Goal: Information Seeking & Learning: Compare options

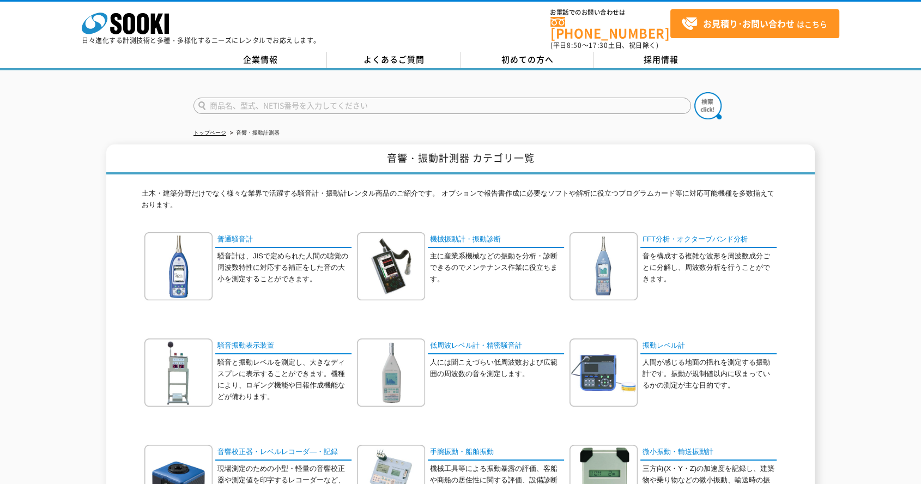
click at [685, 357] on p "人間が感じる地面の揺れを測定する振動計です。振動が規制値以内に収まっているかの測定が主な目的です。" at bounding box center [709, 374] width 134 height 34
click at [674, 338] on link "振動レベル計" at bounding box center [708, 346] width 136 height 16
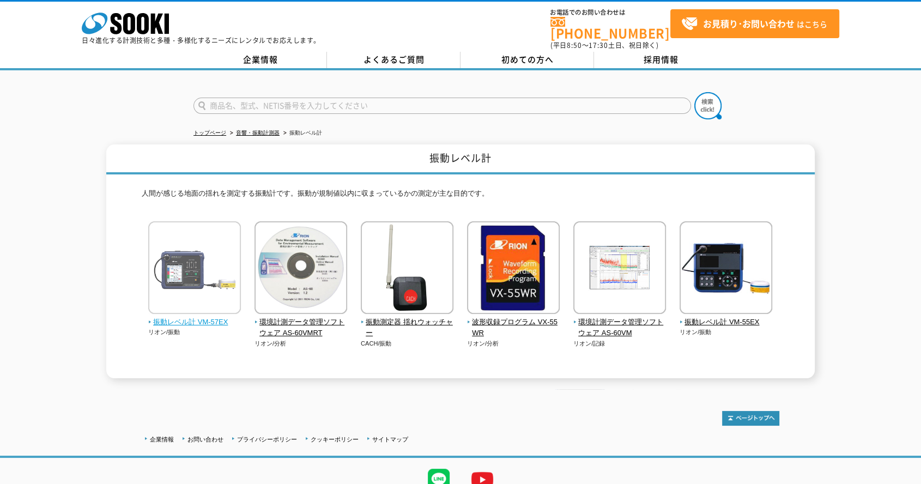
click at [181, 226] on img at bounding box center [194, 268] width 93 height 95
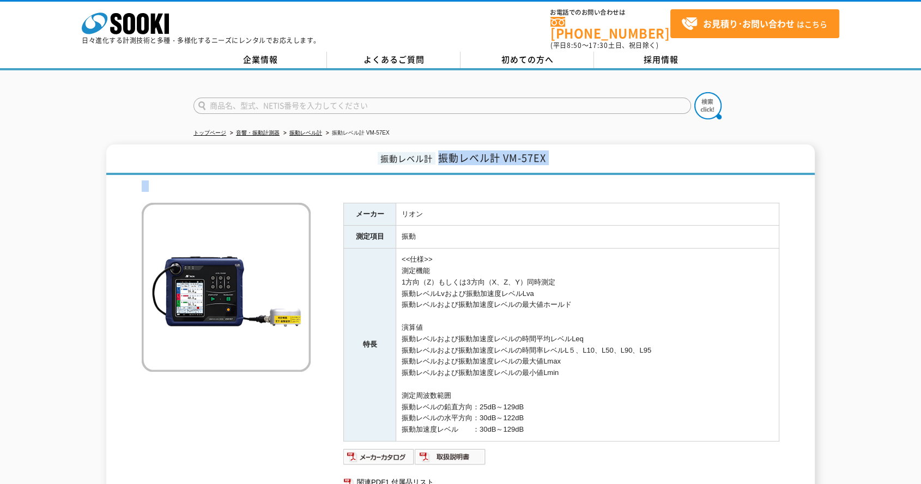
drag, startPoint x: 440, startPoint y: 153, endPoint x: 544, endPoint y: 173, distance: 106.0
click at [544, 173] on div "振動レベル計 振動レベル計 VM-57EX メーカー リオン 測定項目 振動 特長 <<仕様>> 測定機能 1方向（Z）もしくは3方向（X、Z、Y）同時測定 …" at bounding box center [460, 327] width 708 height 367
copy div "振動レベル計 VM-57EX"
click at [296, 130] on link "振動レベル計" at bounding box center [305, 133] width 33 height 6
click at [698, 134] on ul "トップページ 音響・振動計測器 振動レベル計 振動レベル計 VM-57EX" at bounding box center [460, 133] width 534 height 22
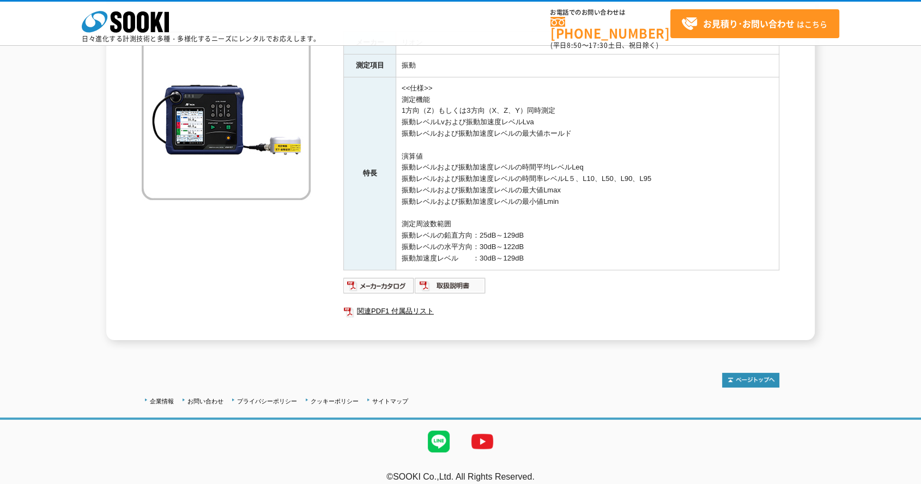
scroll to position [60, 0]
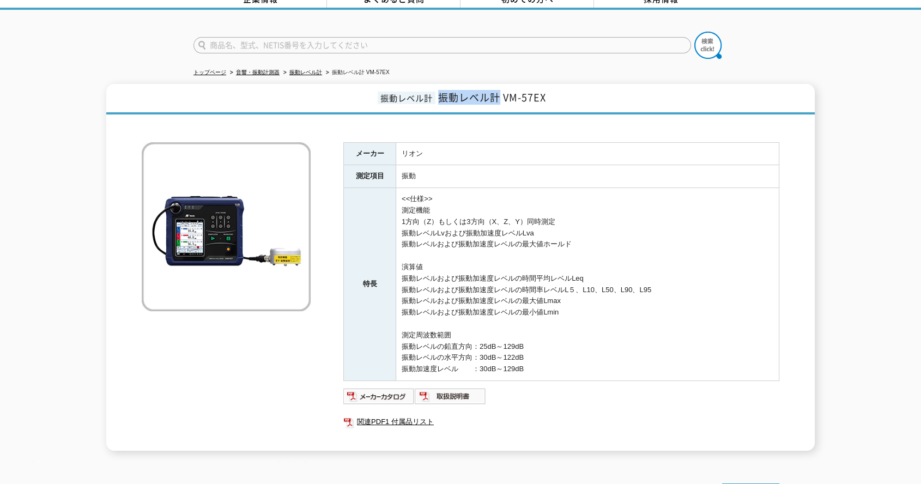
drag, startPoint x: 437, startPoint y: 88, endPoint x: 497, endPoint y: 89, distance: 59.9
click at [497, 89] on h1 "振動レベル計 振動レベル計 VM-57EX" at bounding box center [460, 99] width 708 height 31
copy span "振動レベル計"
click at [301, 69] on link "振動レベル計" at bounding box center [305, 72] width 33 height 6
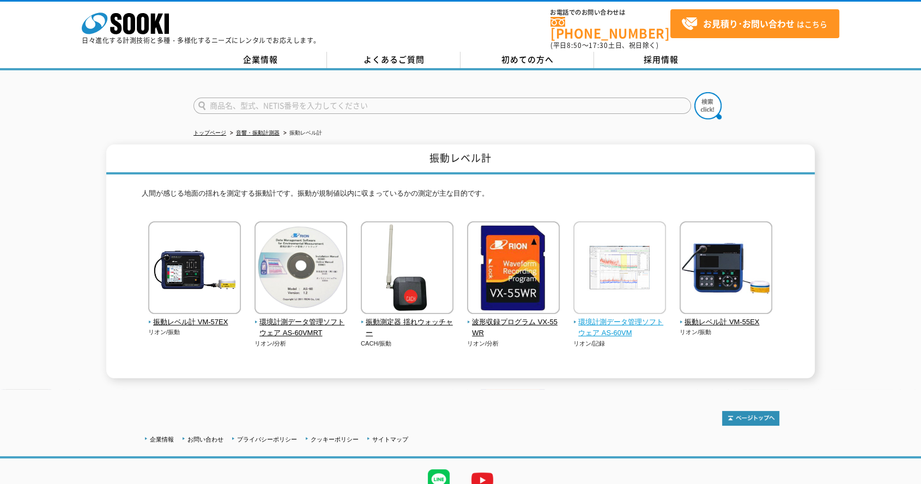
click at [623, 269] on img at bounding box center [619, 268] width 93 height 95
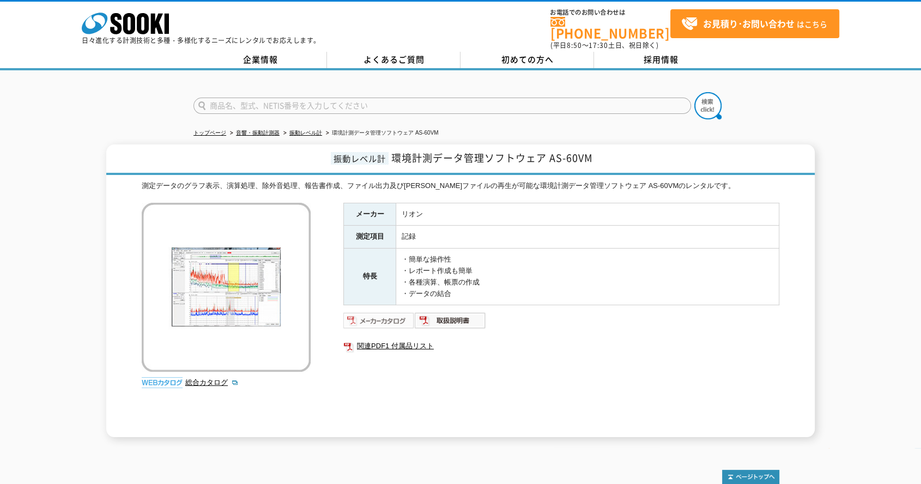
click at [396, 312] on img at bounding box center [378, 320] width 71 height 17
drag, startPoint x: 395, startPoint y: 148, endPoint x: 595, endPoint y: 151, distance: 200.5
click at [595, 151] on h1 "振動レベル計 環境計測データ管理ソフトウェア AS-60VM" at bounding box center [460, 159] width 708 height 31
copy span "環境計測データ管理ソフトウェア AS-60VM"
click at [691, 184] on div "測定データのグラフ表示、演算処理、除外音処理、報告書作成、ファイル出力及び[PERSON_NAME]ファイルの再生が可能な環境計測データ管理ソフトウェア AS…" at bounding box center [460, 185] width 637 height 11
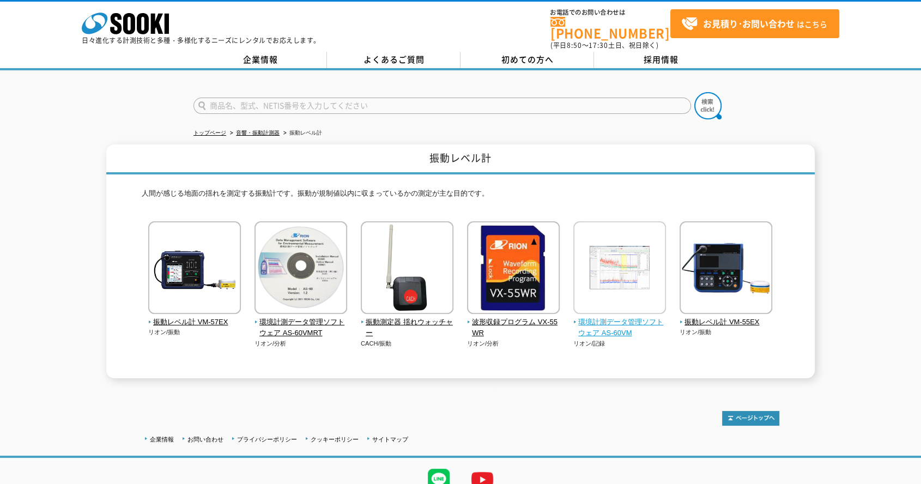
click at [625, 273] on img at bounding box center [619, 268] width 93 height 95
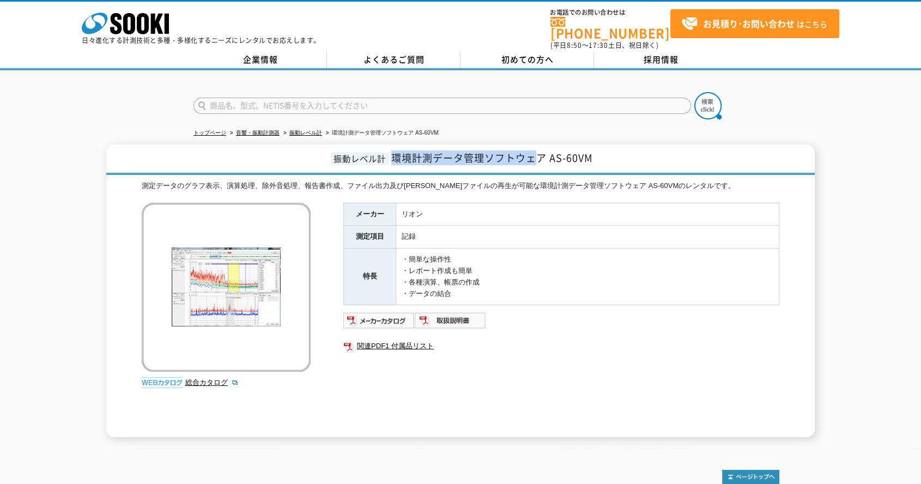
drag, startPoint x: 392, startPoint y: 148, endPoint x: 540, endPoint y: 143, distance: 148.3
click at [540, 150] on span "環境計測データ管理ソフトウェア AS-60VM" at bounding box center [492, 157] width 202 height 15
copy span "環境計測データ管理ソフトウェ"
click at [307, 130] on link "振動レベル計" at bounding box center [305, 133] width 33 height 6
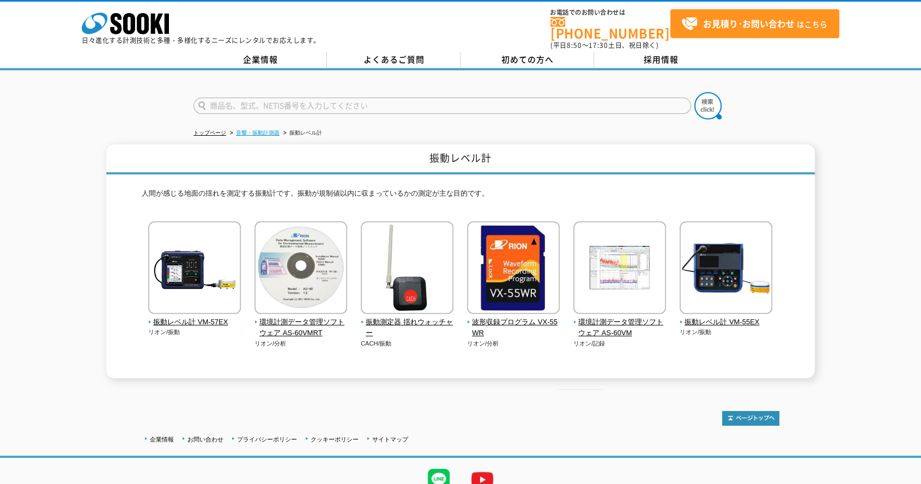
click at [248, 130] on link "音響・振動計測器" at bounding box center [258, 133] width 44 height 6
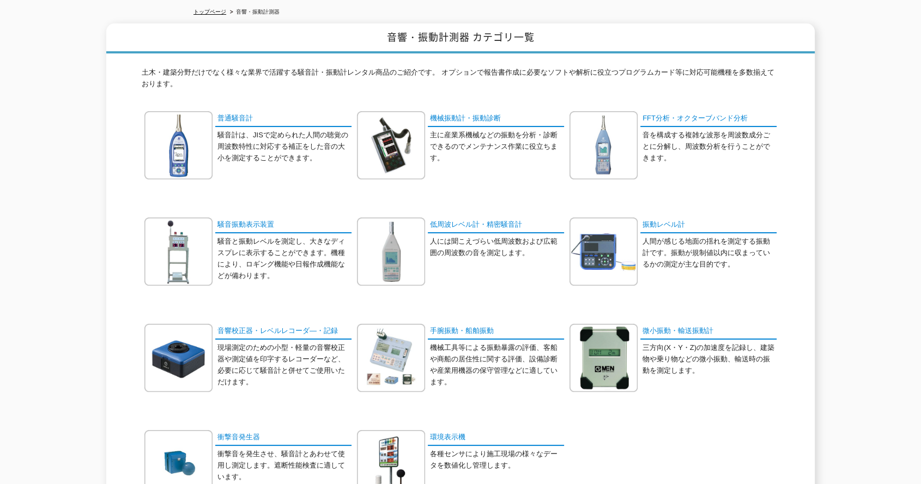
scroll to position [60, 0]
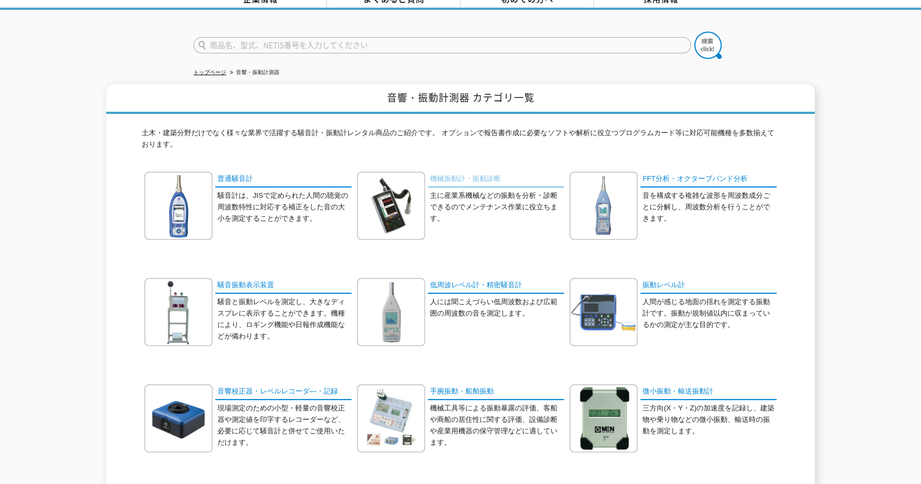
click at [455, 172] on link "機械振動計・振動診断" at bounding box center [496, 180] width 136 height 16
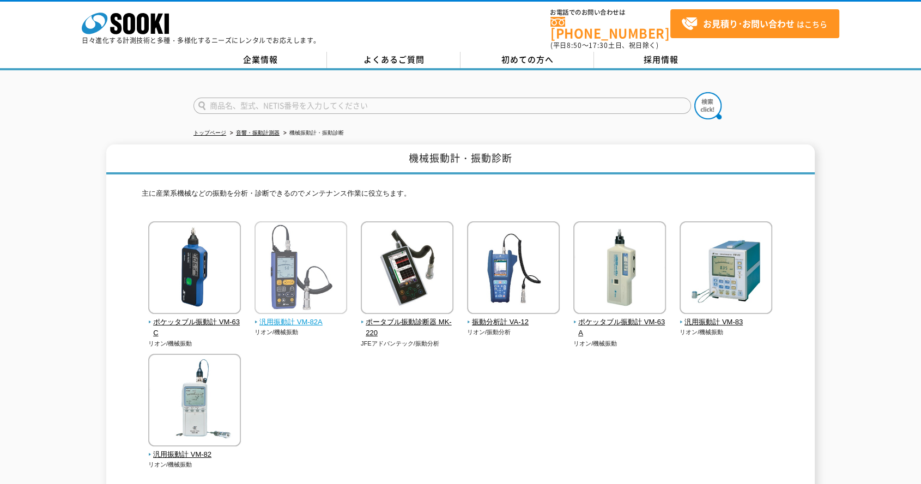
click at [318, 258] on img at bounding box center [300, 268] width 93 height 95
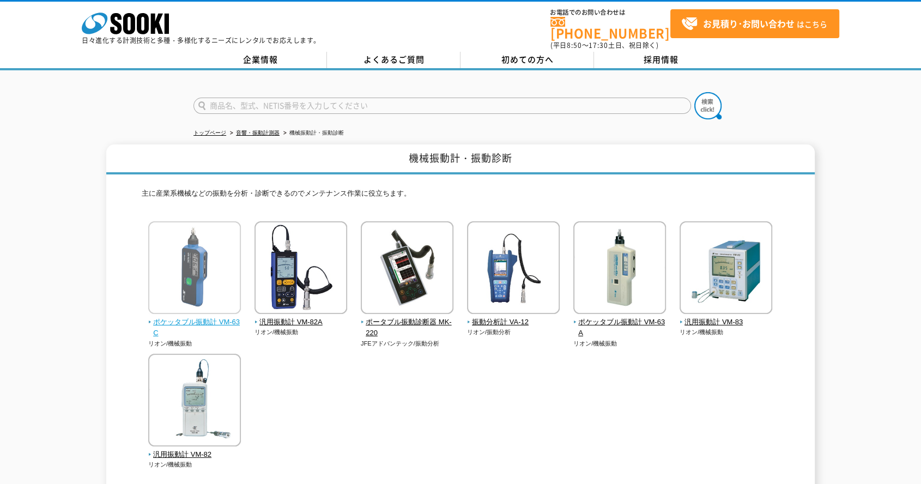
click at [193, 278] on img at bounding box center [194, 268] width 93 height 95
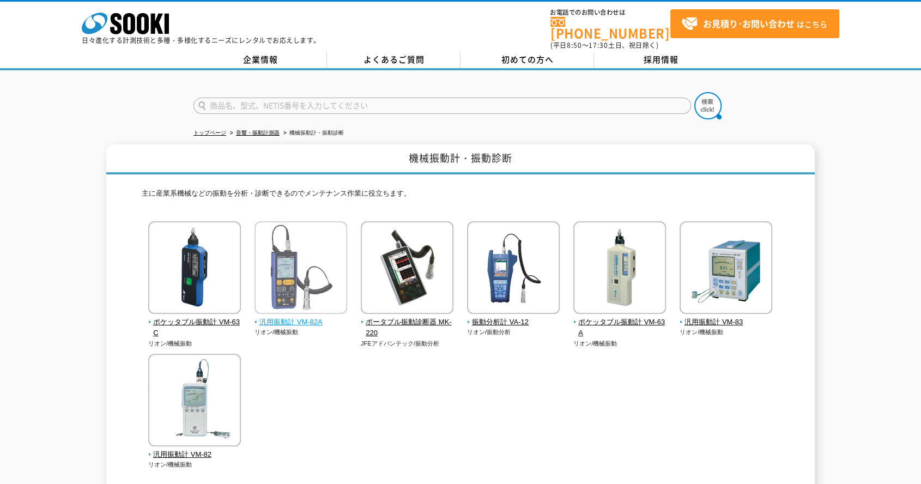
click at [288, 247] on img at bounding box center [300, 268] width 93 height 95
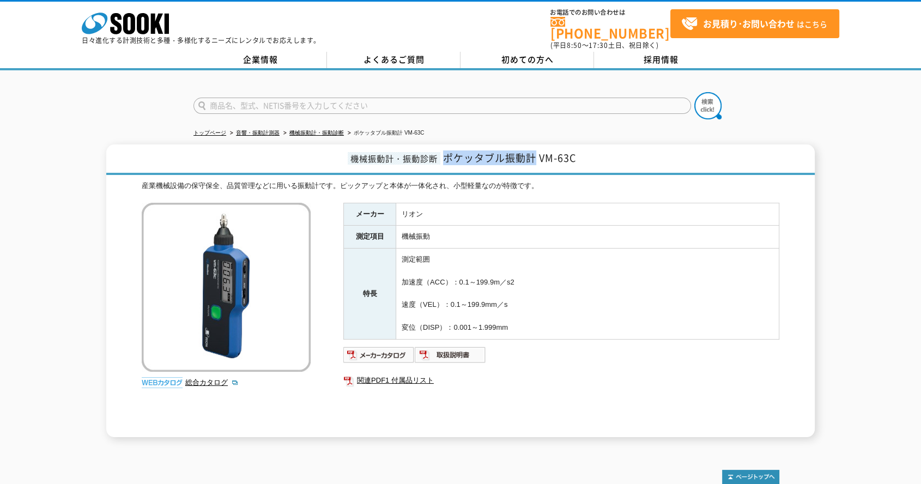
drag, startPoint x: 444, startPoint y: 151, endPoint x: 532, endPoint y: 151, distance: 87.7
click at [532, 151] on span "ポケッタブル振動計 VM-63C" at bounding box center [509, 157] width 133 height 15
copy span "ポケッタブル振動計"
click at [458, 160] on h1 "機械振動計・振動診断 ポケッタブル振動計 VM-63C" at bounding box center [460, 159] width 708 height 31
drag, startPoint x: 443, startPoint y: 151, endPoint x: 599, endPoint y: 138, distance: 156.4
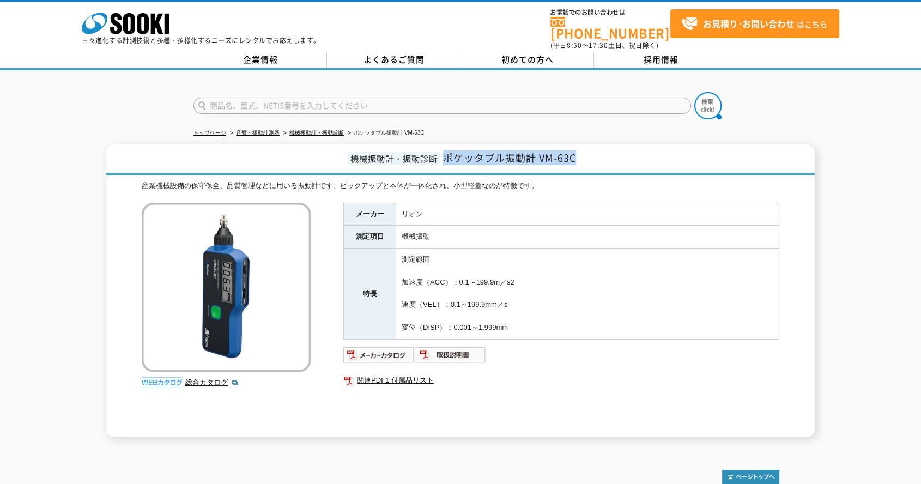
click at [599, 144] on h1 "機械振動計・振動診断 ポケッタブル振動計 VM-63C" at bounding box center [460, 159] width 708 height 31
copy span "ポケッタブル振動計 VM-63C"
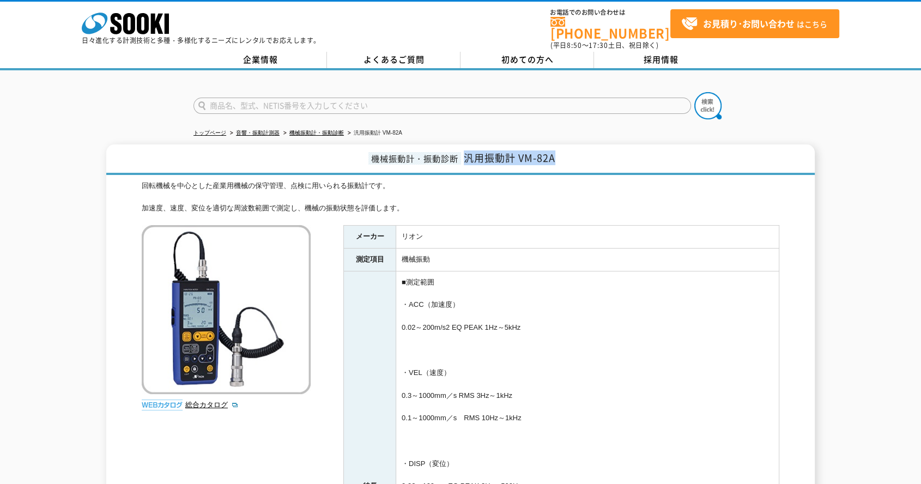
drag, startPoint x: 466, startPoint y: 149, endPoint x: 569, endPoint y: 151, distance: 102.4
click at [569, 151] on h1 "機械振動計・振動診断 汎用振動計 VM-82A" at bounding box center [460, 159] width 708 height 31
copy span "汎用振動計 VM-82A"
click at [416, 200] on div "回転機械を中心とした産業用機械の保守管理、点検に用いられる振動計です。 加速度、速度、変位を適切な周波数範囲で測定し、機械の振動状態を評価します。" at bounding box center [460, 197] width 637 height 34
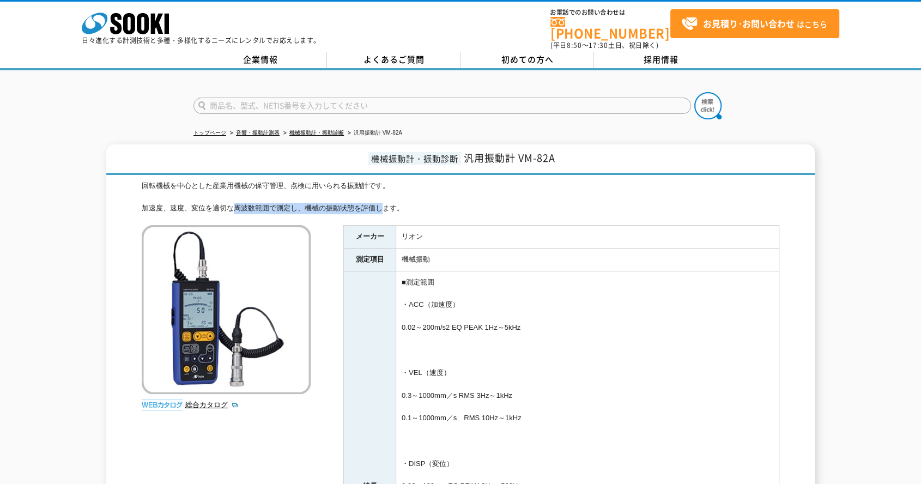
drag, startPoint x: 362, startPoint y: 204, endPoint x: 226, endPoint y: 198, distance: 136.3
click at [226, 198] on div "回転機械を中心とした産業用機械の保守管理、点検に用いられる振動計です。 加速度、速度、変位を適切な周波数範囲で測定し、機械の振動状態を評価します。" at bounding box center [460, 197] width 637 height 34
drag, startPoint x: 135, startPoint y: 176, endPoint x: 405, endPoint y: 202, distance: 271.4
click at [405, 202] on div "機械振動計・振動診断 汎用振動計 VM-82A 回転機械を中心とした産業用機械の保守管理、点検に用いられる振動計です。 加速度、速度、変位を適切な周波数範囲で…" at bounding box center [460, 464] width 708 height 641
copy div "回転機械を中心とした産業用機械の保守管理、点検に用いられる振動計です。 加速度、速度、変位を適切な周波数範囲で測定し、機械の振動状態を評価します。"
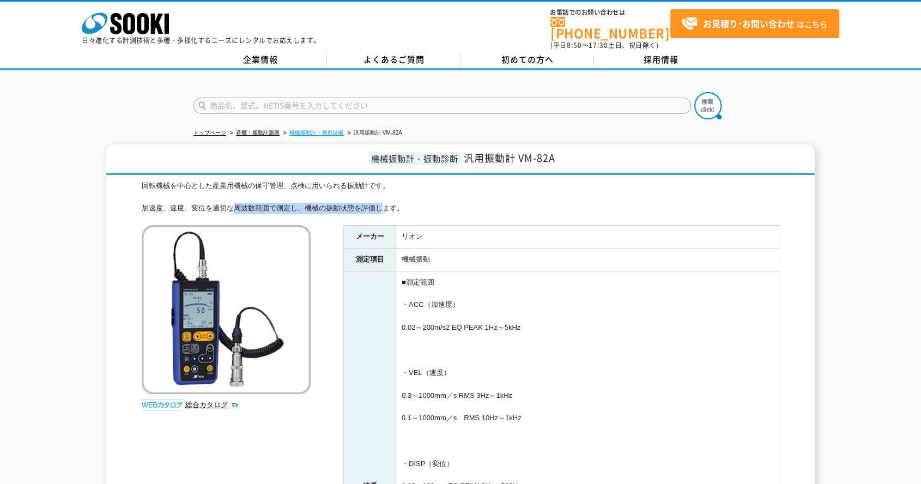
click at [301, 130] on link "機械振動計・振動診断" at bounding box center [316, 133] width 54 height 6
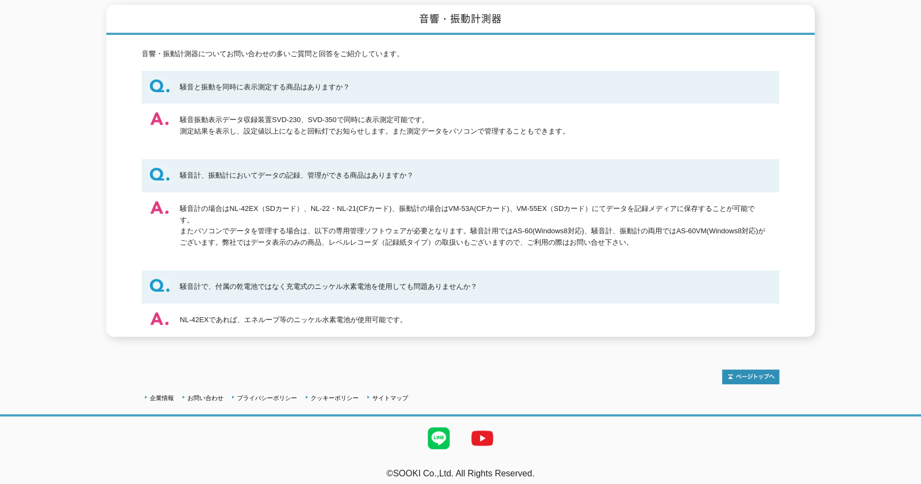
drag, startPoint x: 380, startPoint y: 465, endPoint x: 539, endPoint y: 455, distance: 159.4
click at [539, 455] on div "企業情報 お問い合わせ プライバシーポリシー クッキーポリシー サイトマップ ©SOOKI Co.,Ltd. All Rights Reserved. テスト…" at bounding box center [460, 419] width 921 height 143
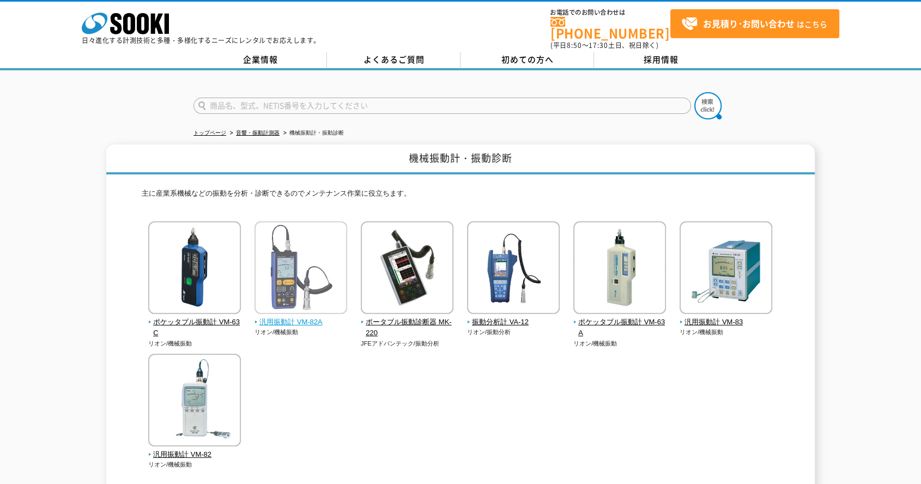
click at [283, 250] on img at bounding box center [300, 268] width 93 height 95
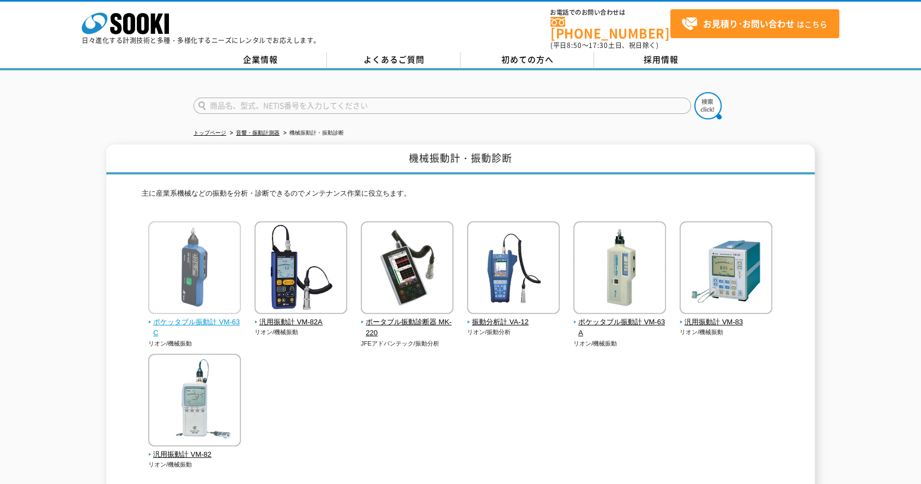
click at [233, 235] on img at bounding box center [194, 268] width 93 height 95
